Goal: Information Seeking & Learning: Understand process/instructions

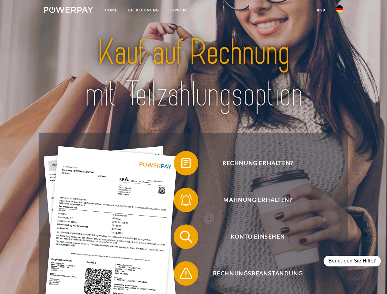
click at [68, 11] on img at bounding box center [68, 10] width 49 height 6
click at [340, 11] on img at bounding box center [339, 8] width 7 height 7
click at [321, 10] on link "agb" at bounding box center [321, 10] width 19 height 11
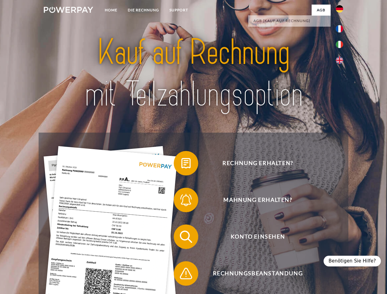
click at [182, 165] on span at bounding box center [177, 163] width 31 height 31
click at [182, 201] on span at bounding box center [177, 200] width 31 height 31
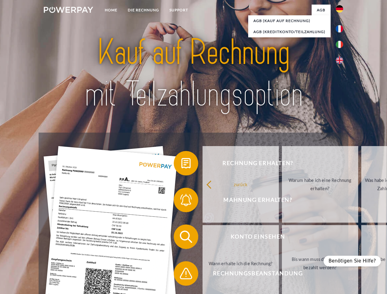
click at [282, 238] on link "Bis wann muss die Rechnung bezahlt werden?" at bounding box center [320, 263] width 76 height 77
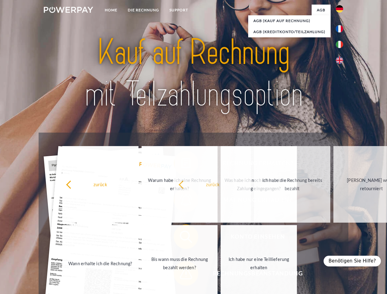
click at [182, 275] on span at bounding box center [177, 273] width 31 height 31
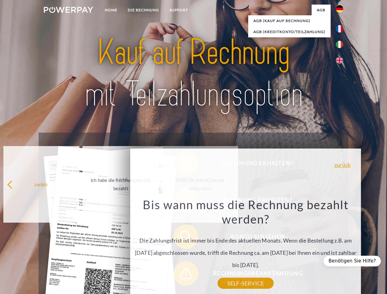
click at [355, 261] on div "Benötigen Sie Hilfe?" at bounding box center [352, 261] width 57 height 11
